Goal: Information Seeking & Learning: Learn about a topic

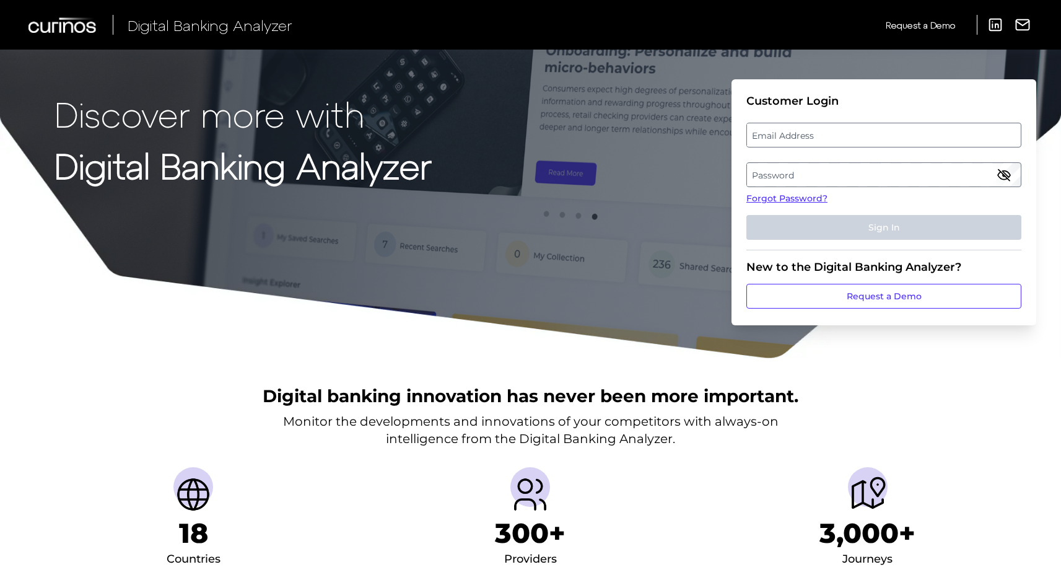
click at [773, 144] on label "Email Address" at bounding box center [883, 135] width 273 height 22
click at [773, 144] on input "email" at bounding box center [883, 135] width 275 height 25
click at [785, 129] on input "kas" at bounding box center [883, 135] width 275 height 25
type input "[EMAIL_ADDRESS][PERSON_NAME][DOMAIN_NAME]"
click at [810, 177] on label "Password" at bounding box center [883, 175] width 273 height 22
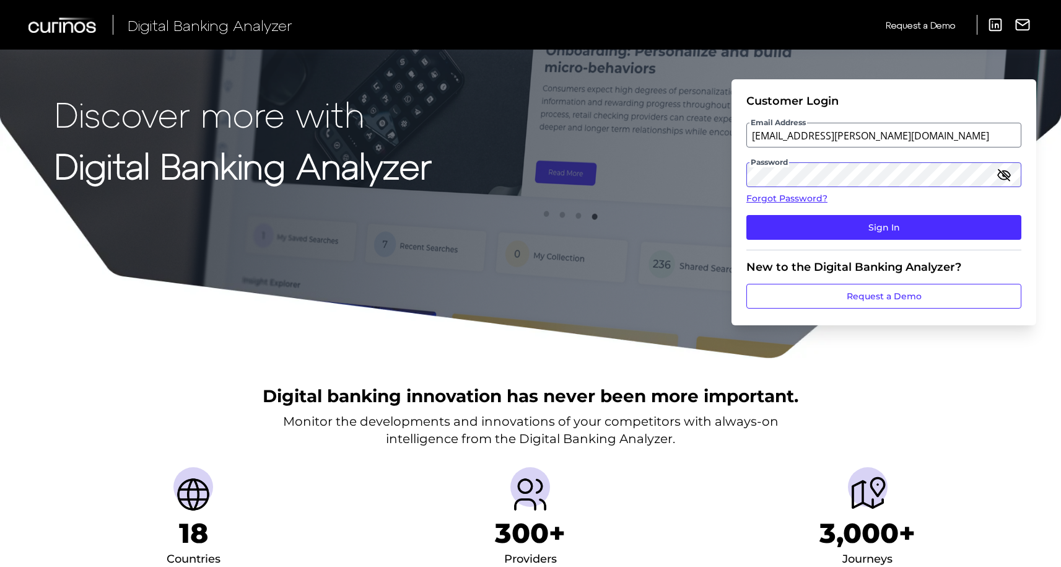
click at [746, 215] on button "Sign In" at bounding box center [883, 227] width 275 height 25
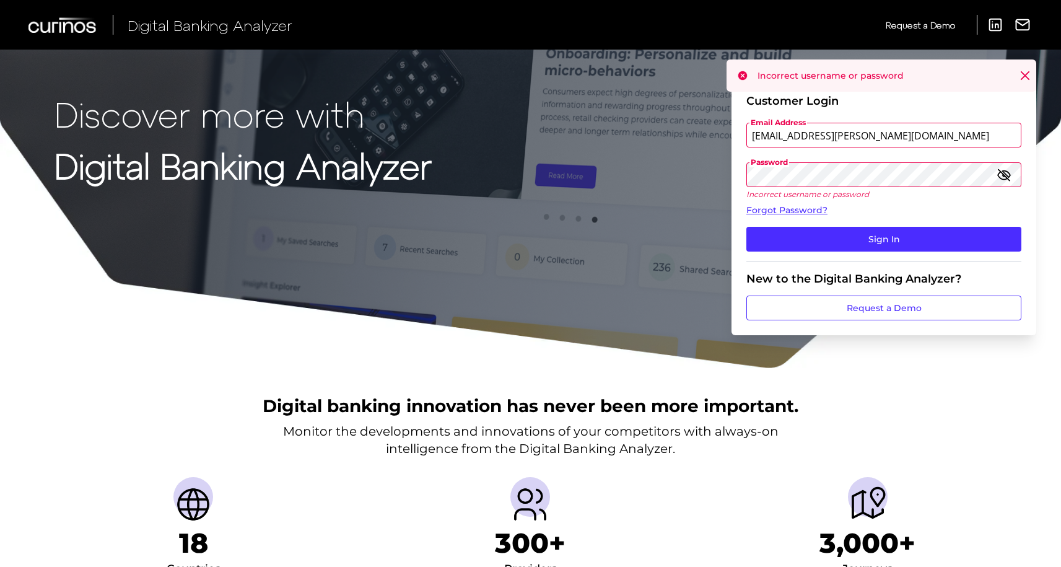
click at [1009, 173] on icon "button" at bounding box center [1004, 174] width 12 height 9
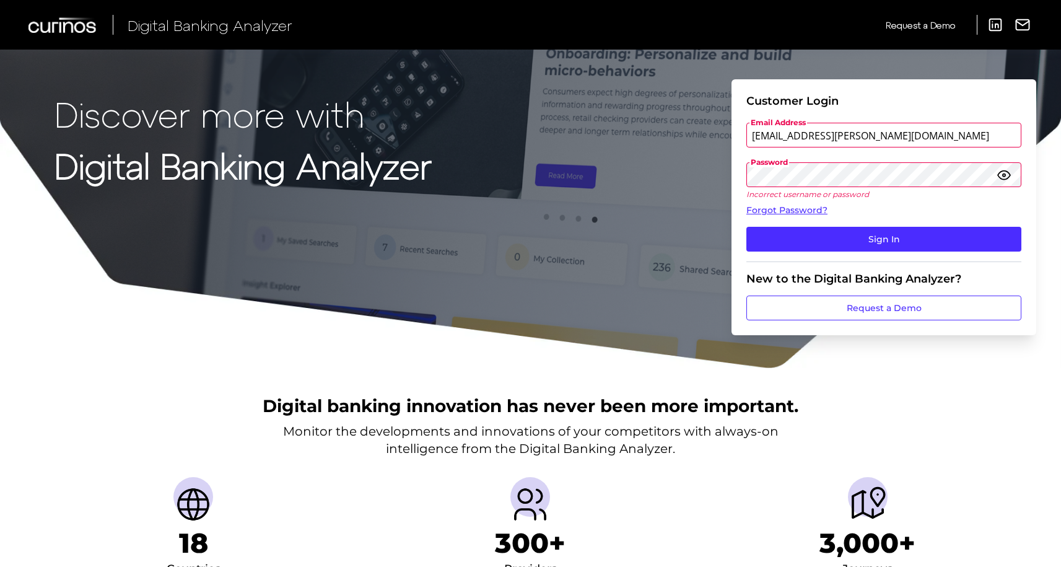
click at [746, 227] on button "Sign In" at bounding box center [883, 239] width 275 height 25
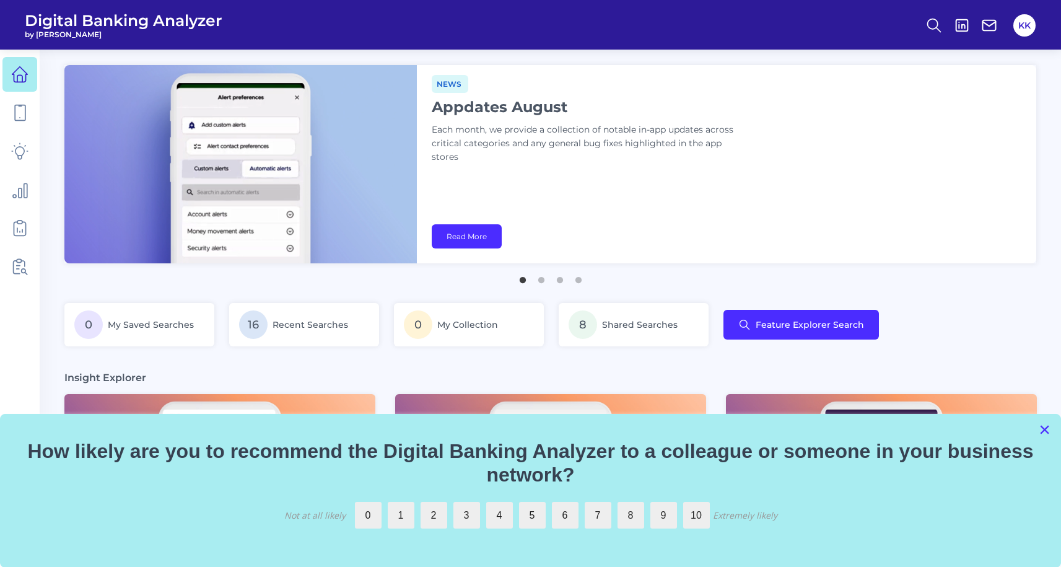
click at [1042, 427] on button "×" at bounding box center [1045, 429] width 12 height 20
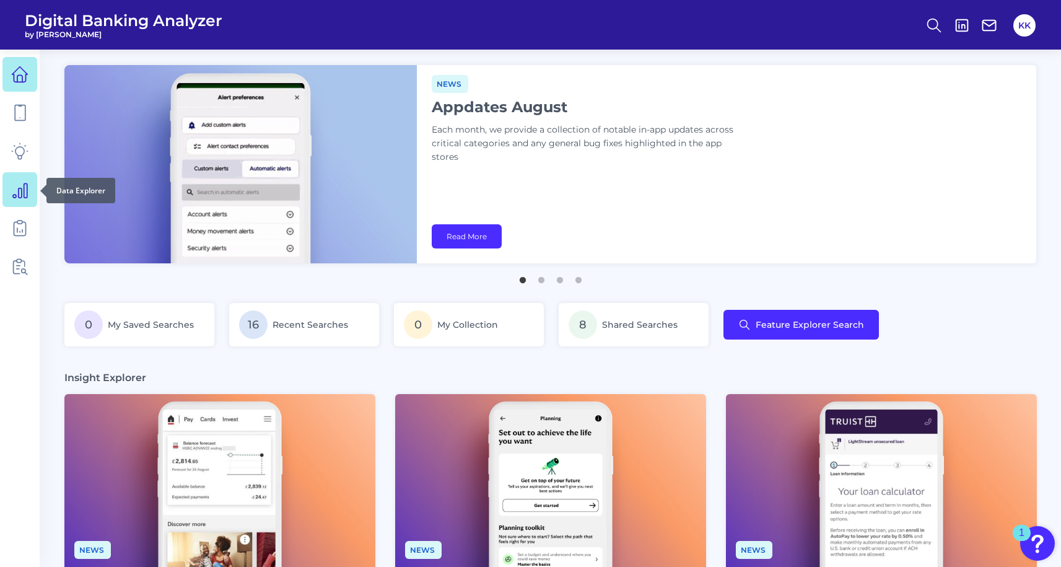
click at [18, 186] on icon at bounding box center [19, 189] width 17 height 17
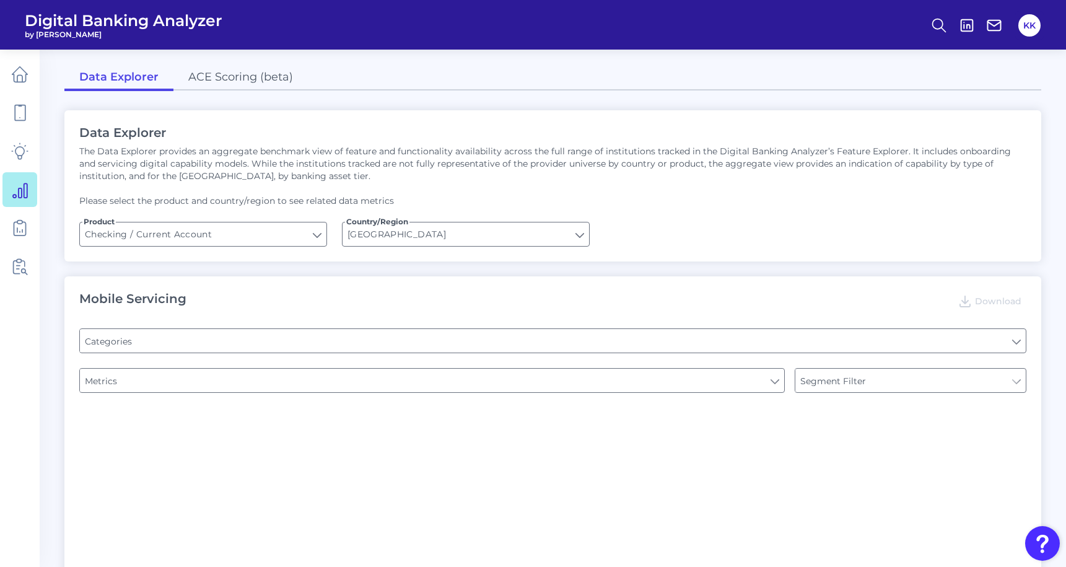
type input "Type of Institution"
type input "Pre-login Features"
type input "Online Banking Registration"
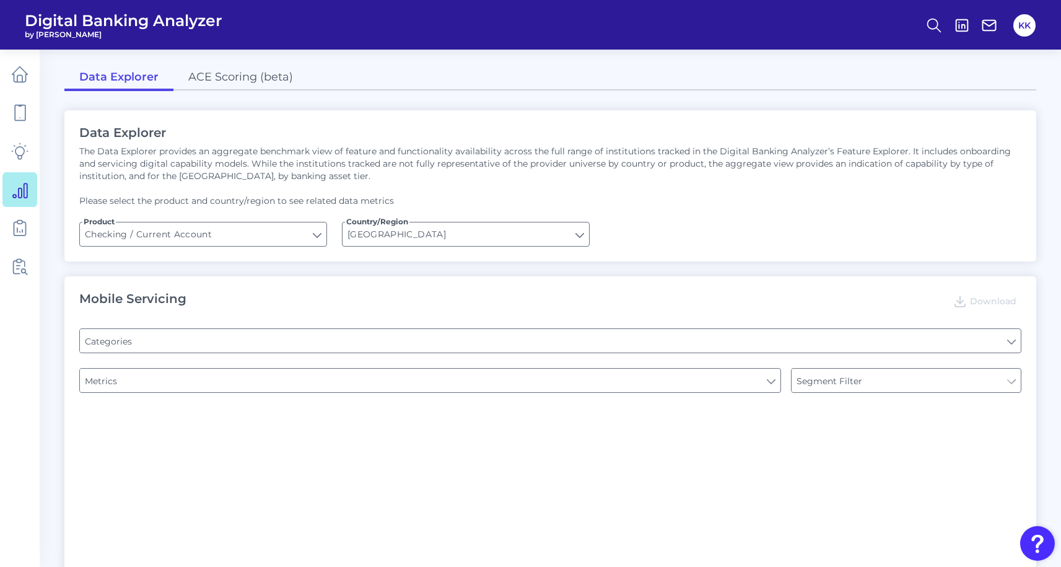
type input "Channel"
type input "Upon opening the app are users immediately prompted to use Touch/Face ID to log…"
type input "Can you register for online banking?"
type input "END-TO-END JOURNEY: Can you apply for the PRODUCT as a new to brand customer on…"
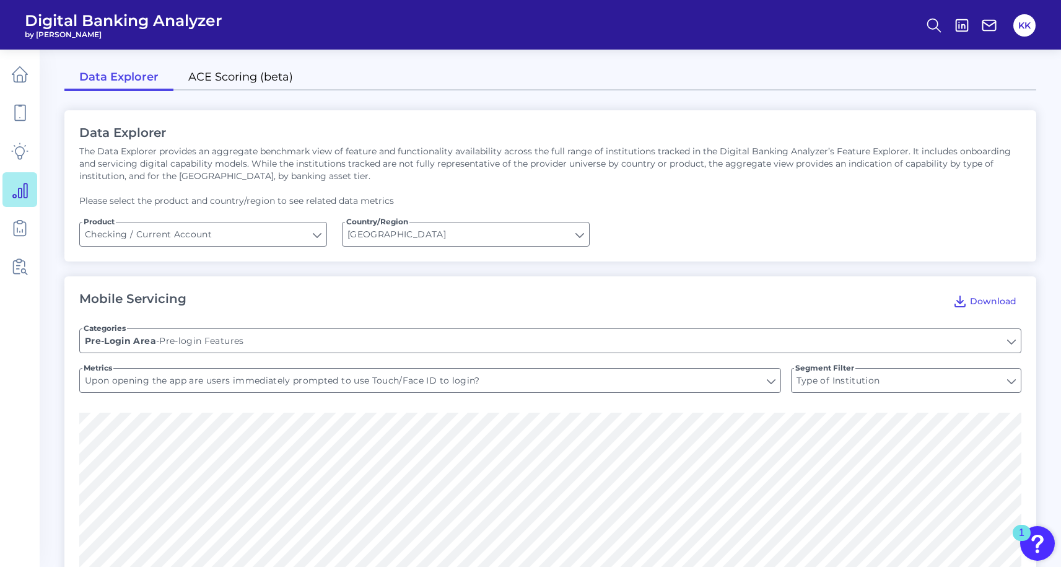
click at [276, 73] on link "ACE Scoring (beta)" at bounding box center [240, 78] width 134 height 26
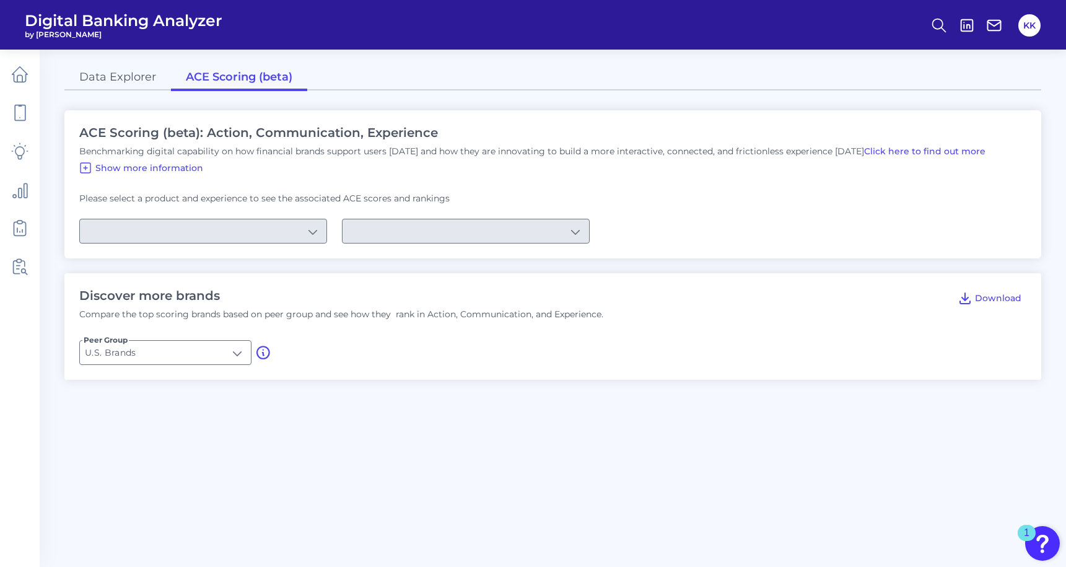
type input "Checking / Current Account"
type input "Mobile Servicing"
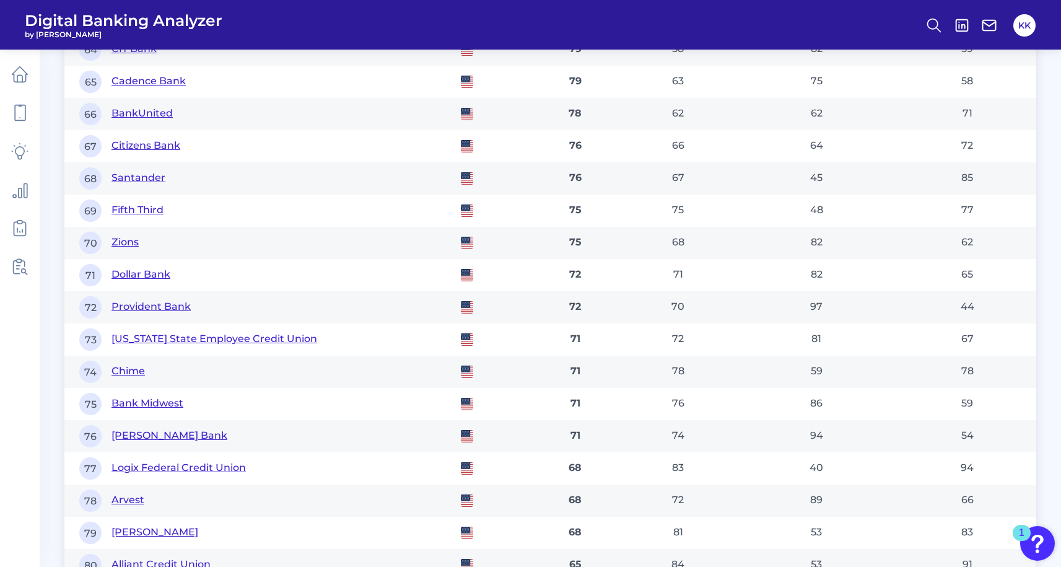
scroll to position [3541, 0]
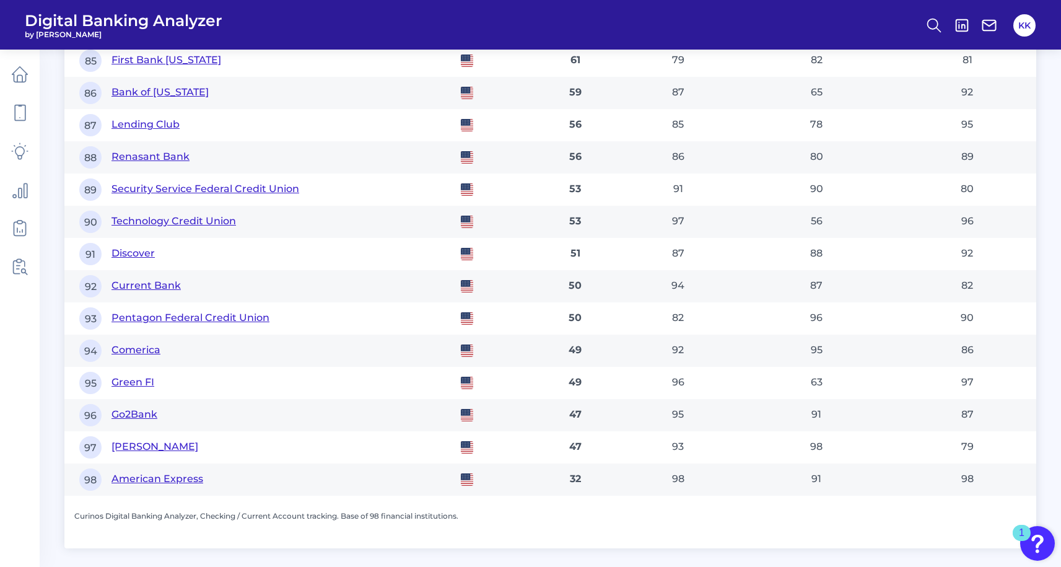
click at [264, 317] on button "Pentagon Federal Credit Union" at bounding box center [190, 318] width 158 height 14
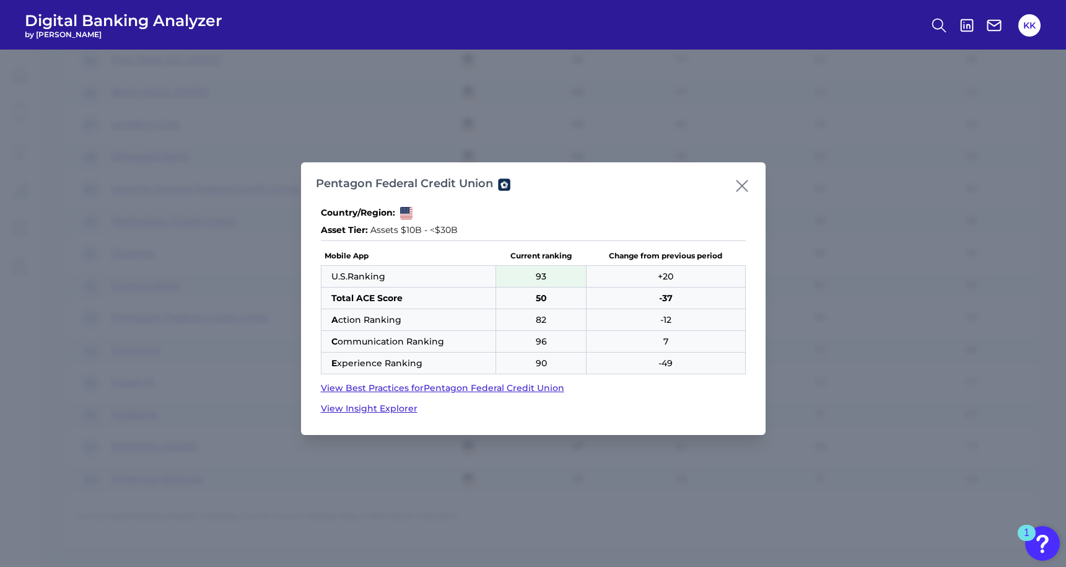
click at [739, 186] on icon at bounding box center [741, 185] width 17 height 17
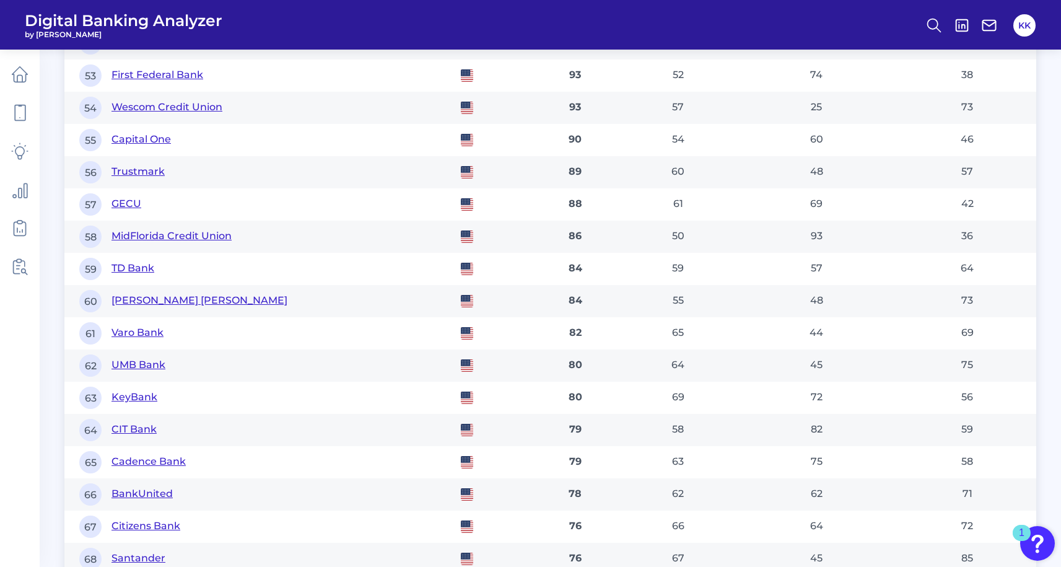
scroll to position [2401, 0]
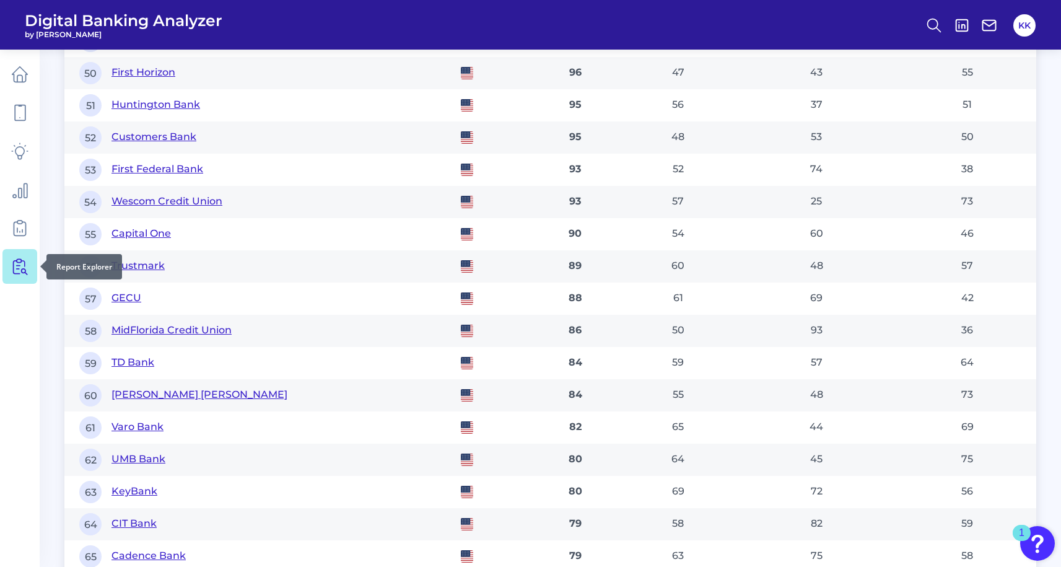
click at [24, 265] on icon at bounding box center [19, 266] width 17 height 17
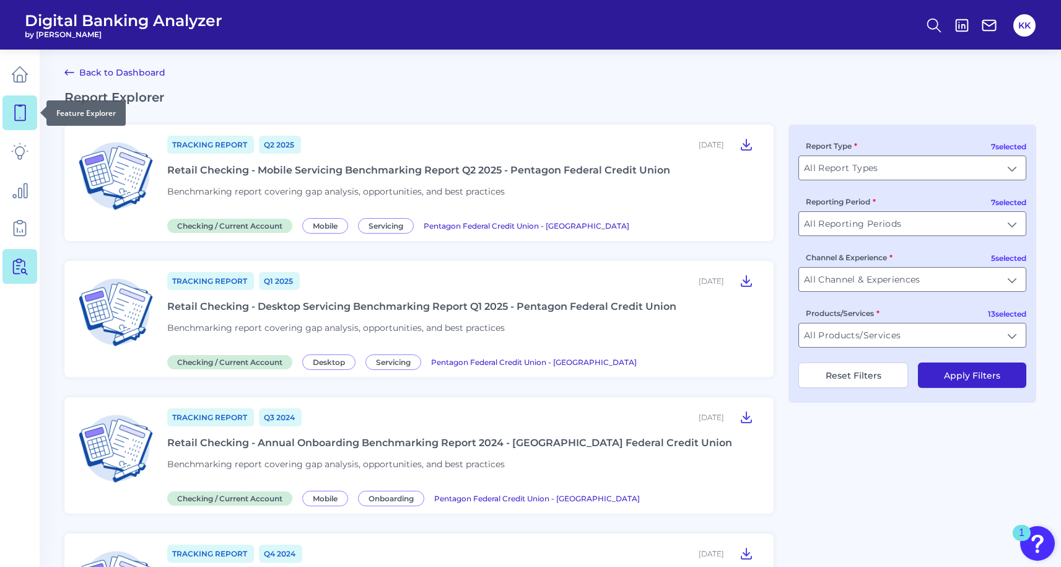
click at [33, 123] on link at bounding box center [19, 112] width 35 height 35
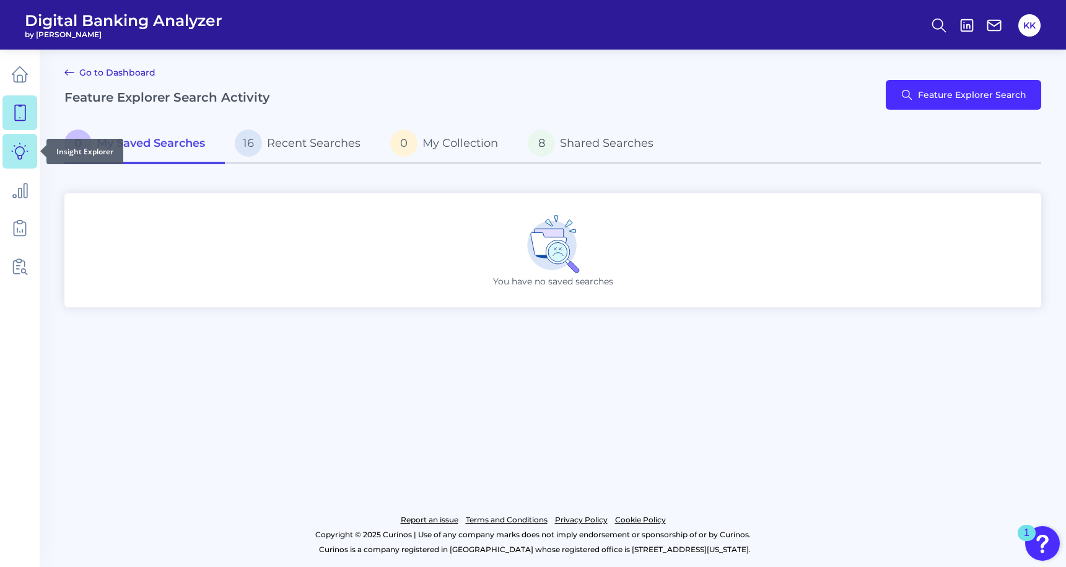
click at [20, 162] on link at bounding box center [19, 151] width 35 height 35
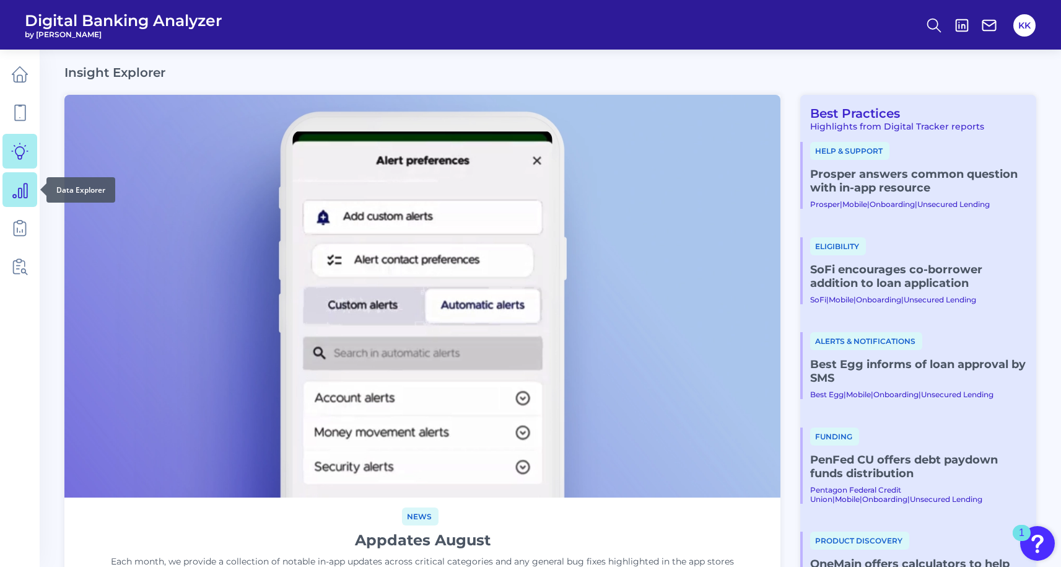
click at [18, 193] on icon at bounding box center [20, 190] width 14 height 14
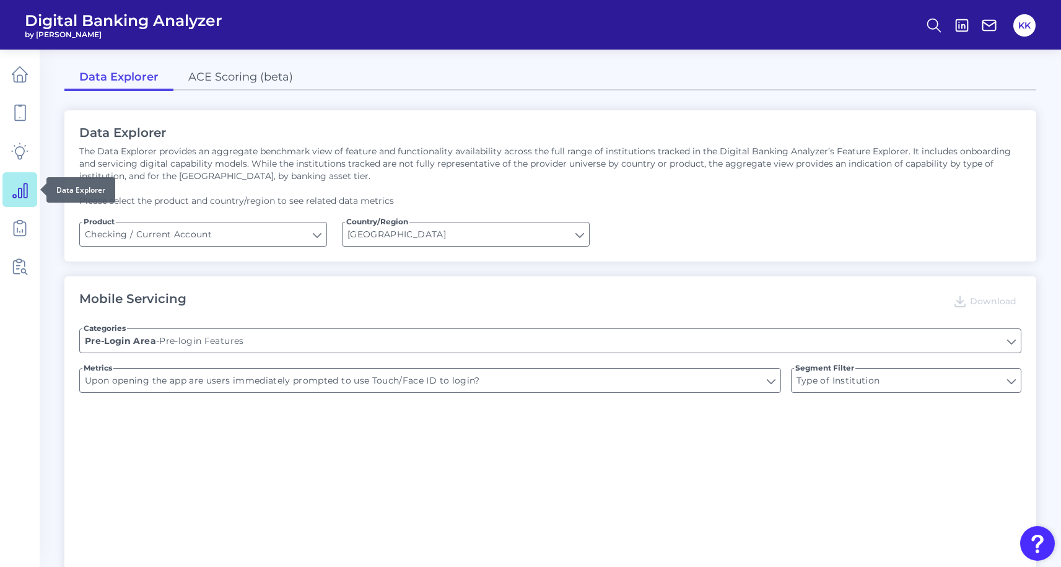
type input "Can you register for online banking?"
type input "END-TO-END JOURNEY: Can you apply for the PRODUCT as a new to brand customer on…"
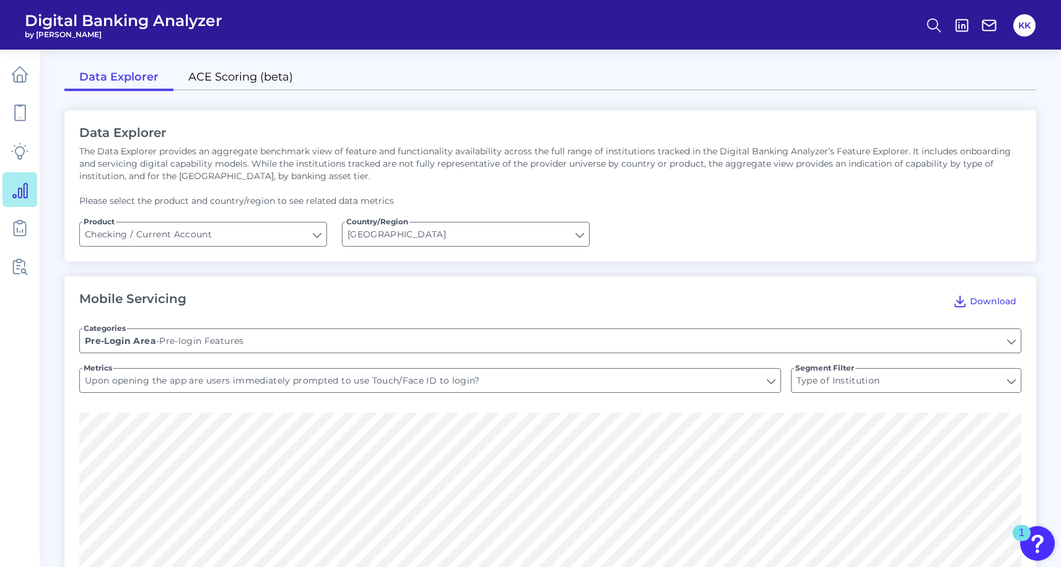
click at [203, 87] on link "ACE Scoring (beta)" at bounding box center [240, 78] width 134 height 26
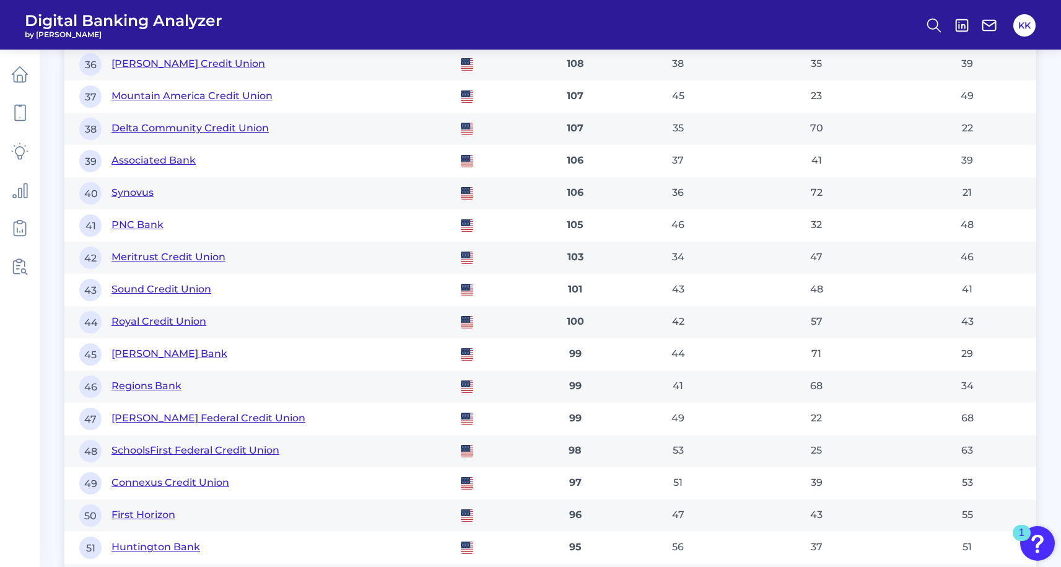
scroll to position [1976, 0]
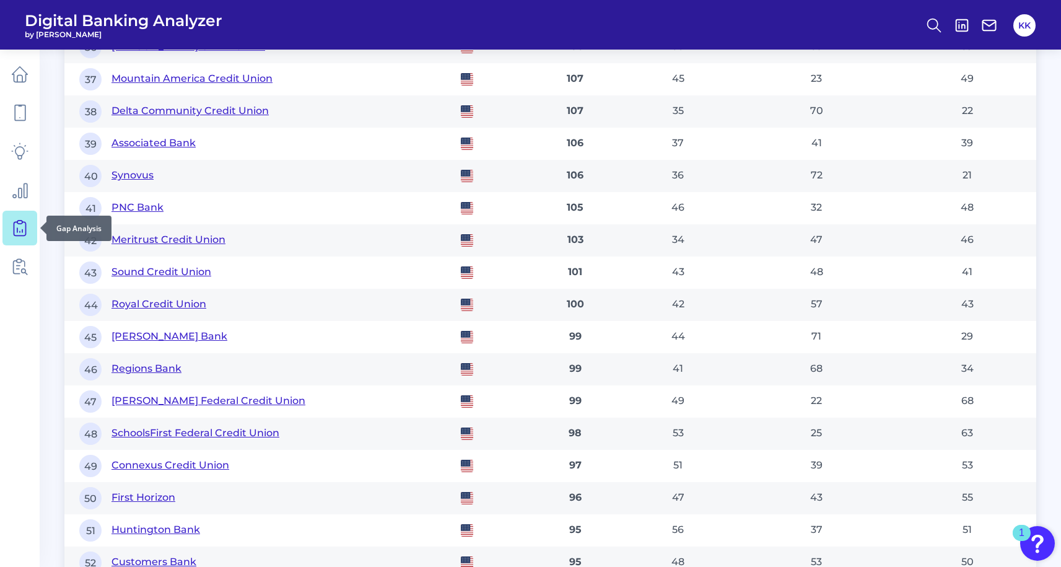
click at [23, 218] on link at bounding box center [19, 228] width 35 height 35
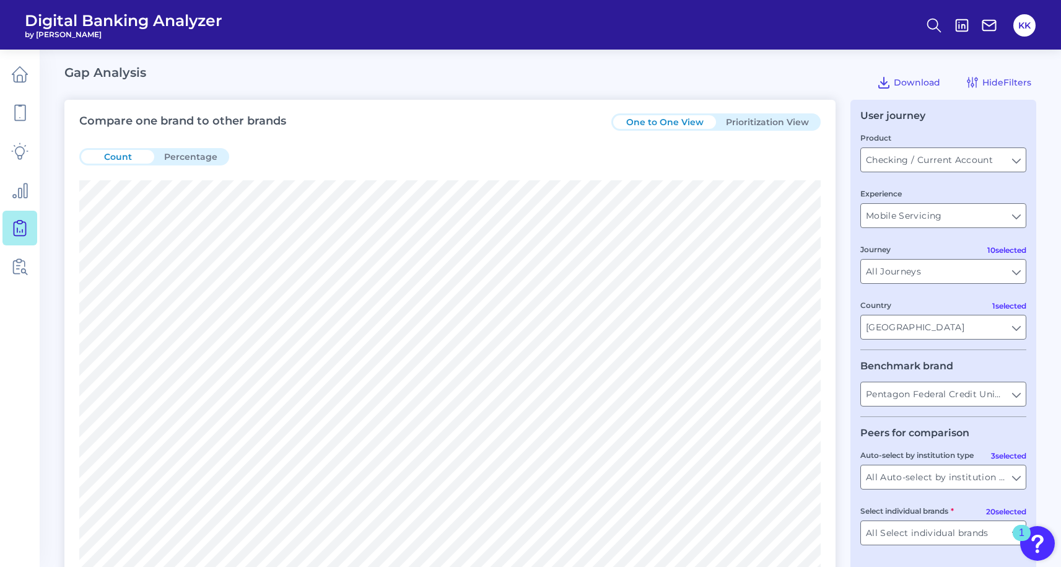
click at [764, 126] on button "Prioritization View" at bounding box center [767, 122] width 103 height 14
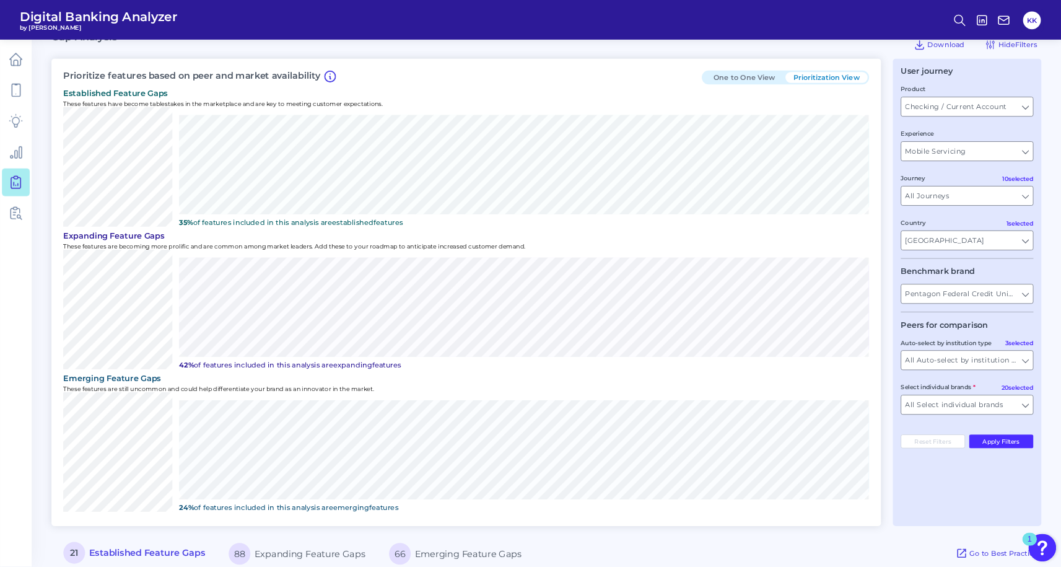
scroll to position [14, 0]
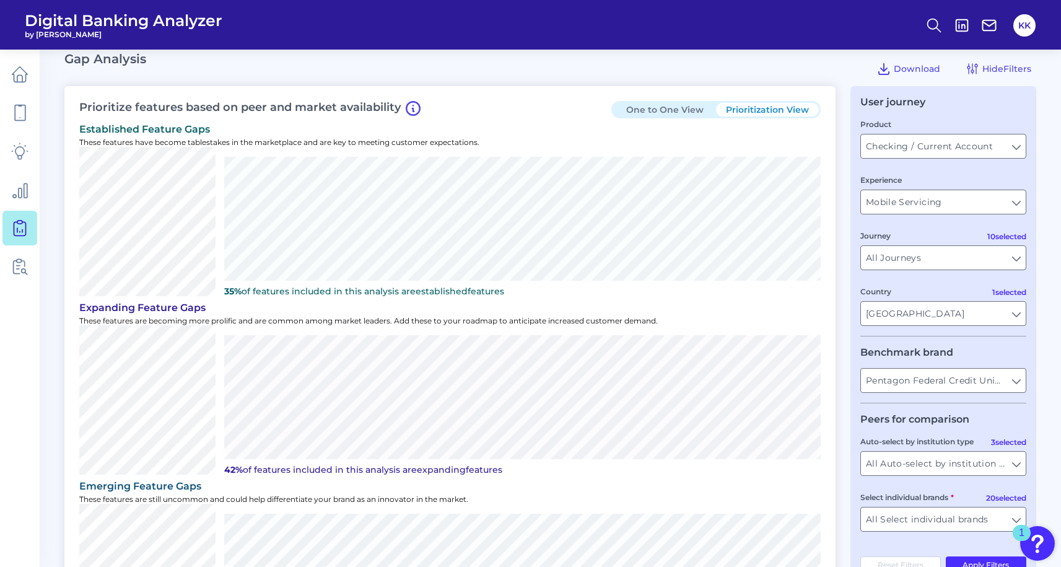
click at [693, 43] on header "Digital Banking Analyzer by [PERSON_NAME] KK" at bounding box center [530, 25] width 1061 height 50
click at [32, 186] on link at bounding box center [19, 189] width 35 height 35
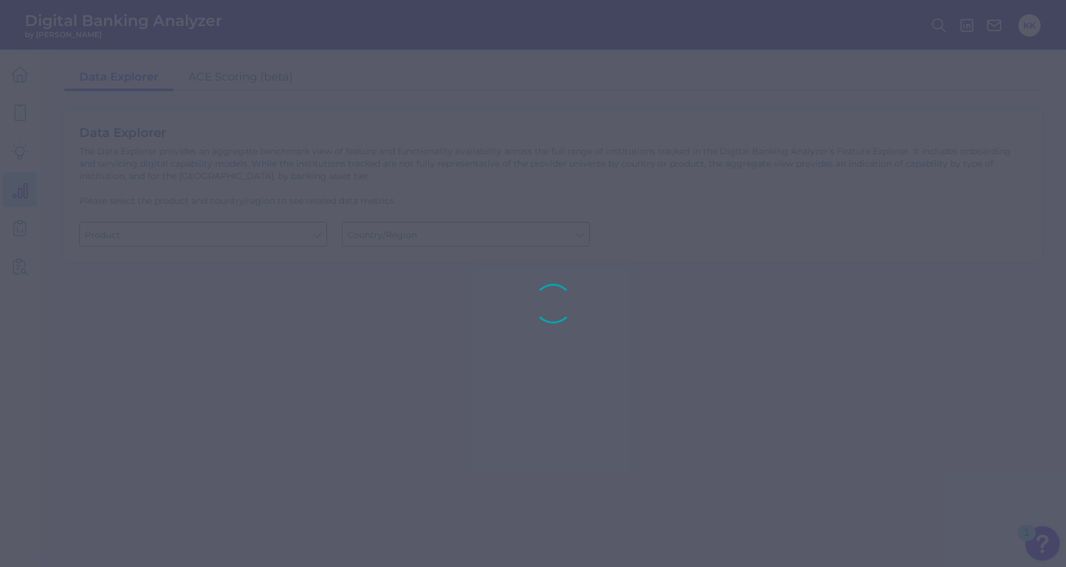
type input "Checking / Current Account"
type input "[GEOGRAPHIC_DATA]"
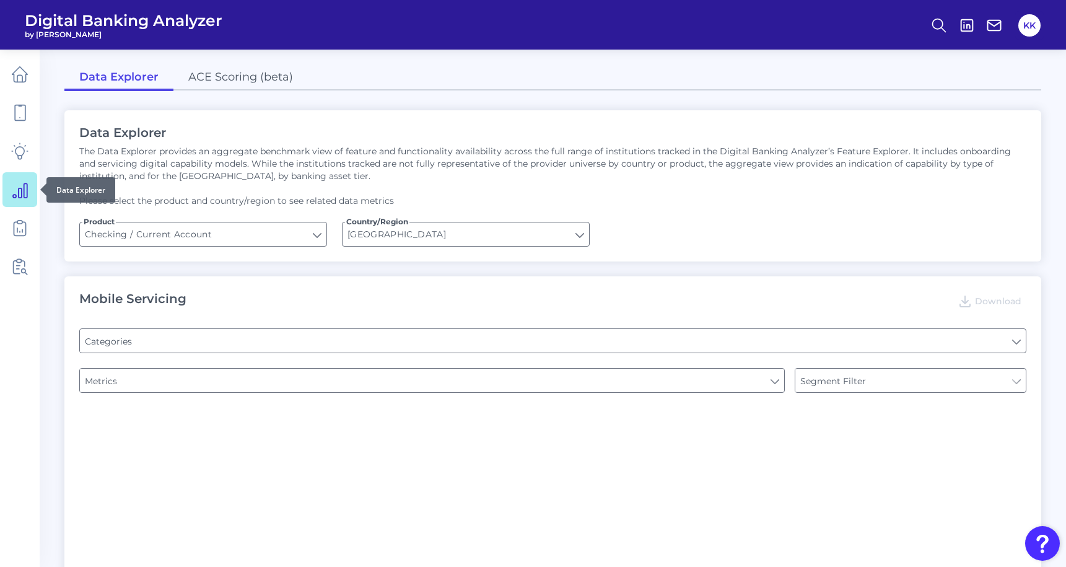
type input "Type of Institution"
type input "Pre-login Features"
type input "Online Banking Registration"
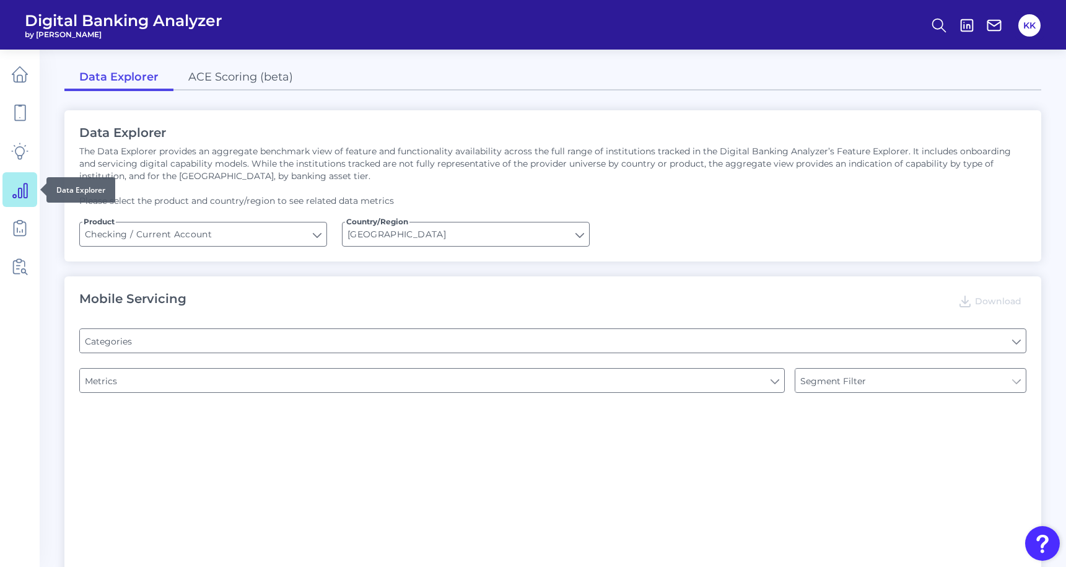
type input "Channel"
type input "Upon opening the app are users immediately prompted to use Touch/Face ID to log…"
type input "Can you register for online banking?"
type input "END-TO-END JOURNEY: Can you apply for the PRODUCT as a new to brand customer on…"
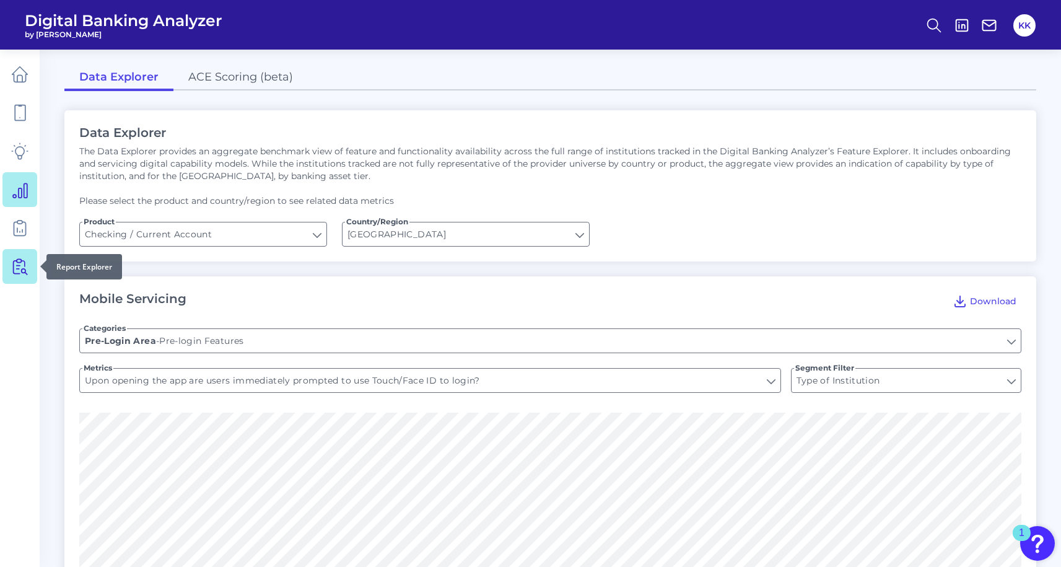
click at [22, 255] on link at bounding box center [19, 266] width 35 height 35
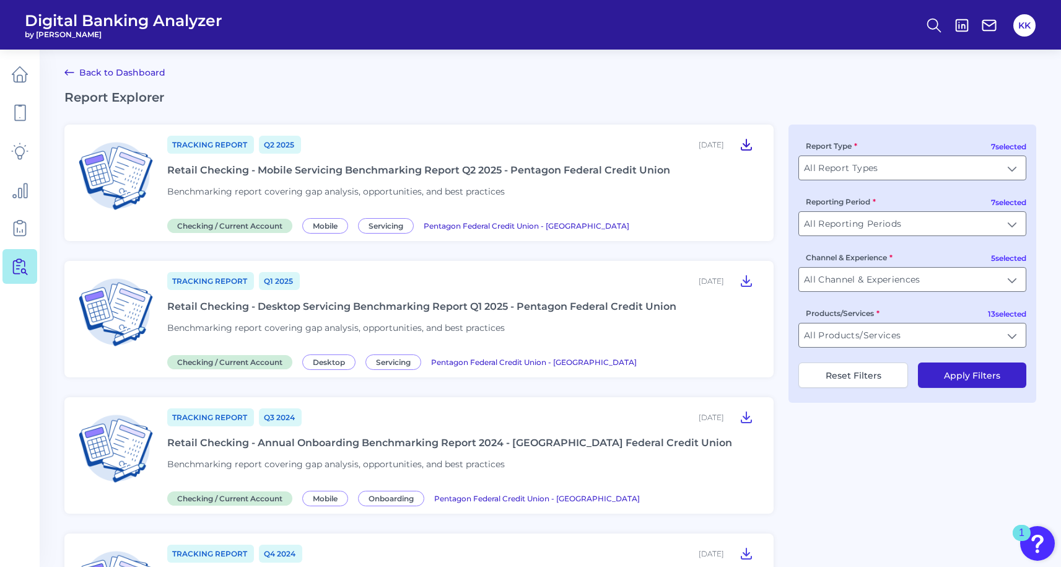
click at [750, 143] on icon at bounding box center [746, 144] width 15 height 15
click at [747, 283] on icon at bounding box center [746, 280] width 15 height 15
